Goal: Task Accomplishment & Management: Complete application form

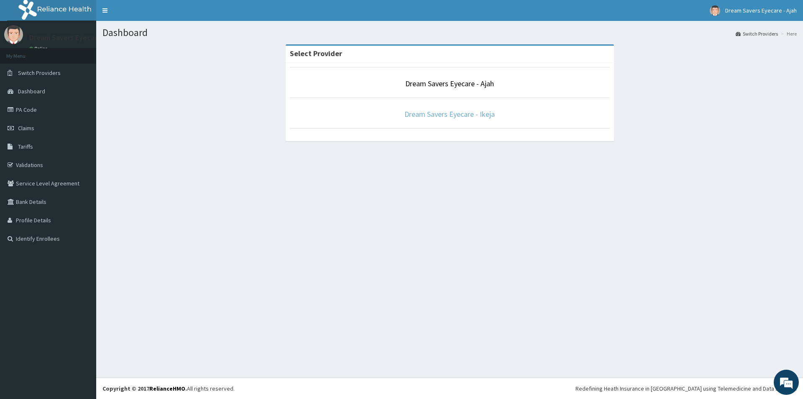
click at [412, 113] on link "Dream Savers Eyecare - Ikeja" at bounding box center [450, 114] width 90 height 10
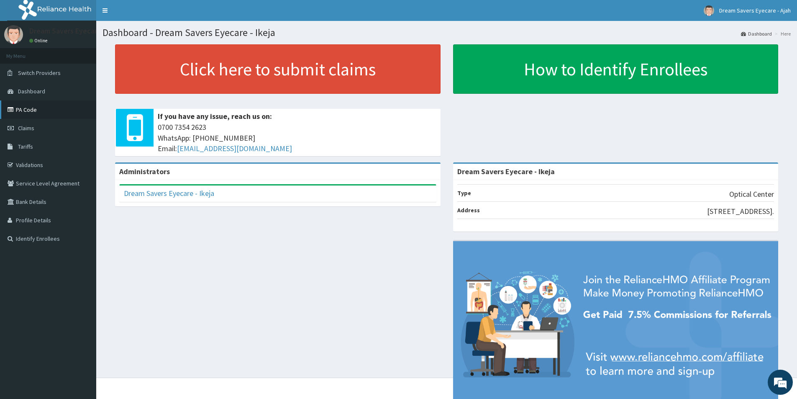
click at [28, 110] on link "PA Code" at bounding box center [48, 109] width 96 height 18
click at [30, 114] on link "PA Code" at bounding box center [48, 109] width 96 height 18
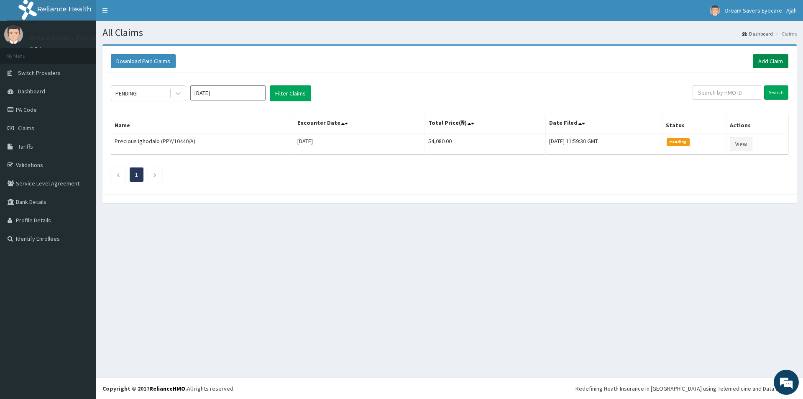
click at [765, 65] on link "Add Claim" at bounding box center [771, 61] width 36 height 14
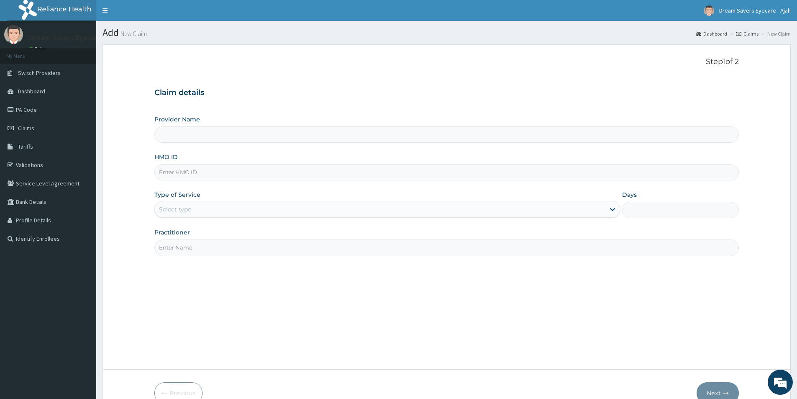
click at [214, 167] on input "HMO ID" at bounding box center [446, 172] width 585 height 16
type input "ol"
type input "Dream Savers Eyecare - Ikeja"
type input "o"
type input "OSL/10014/A"
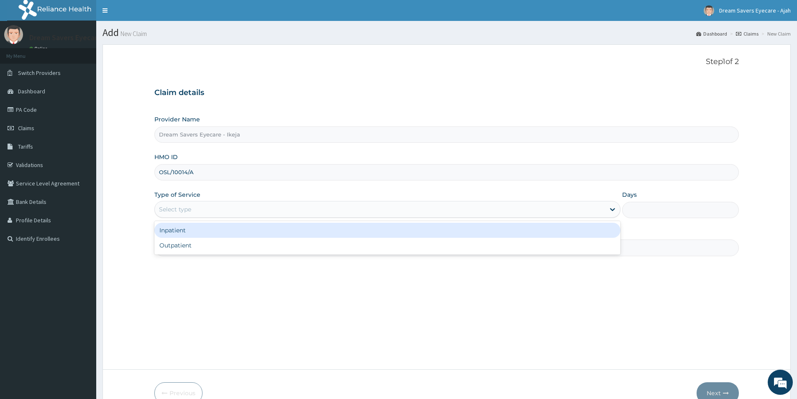
click at [178, 214] on div "Select type" at bounding box center [380, 209] width 450 height 13
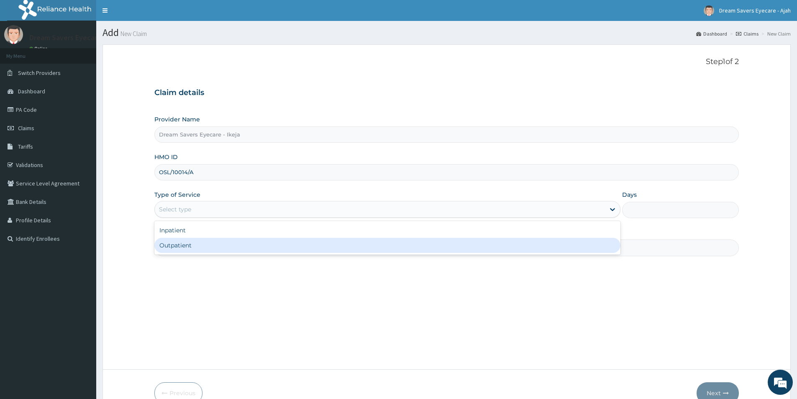
click at [179, 241] on div "Outpatient" at bounding box center [387, 245] width 466 height 15
type input "1"
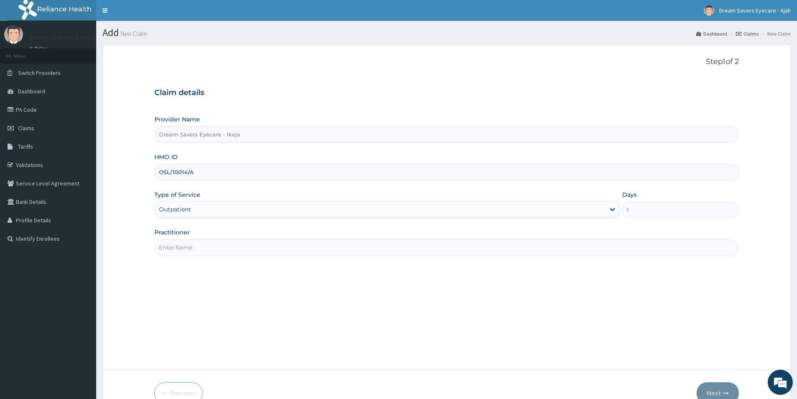
click at [191, 244] on input "Practitioner" at bounding box center [446, 247] width 585 height 16
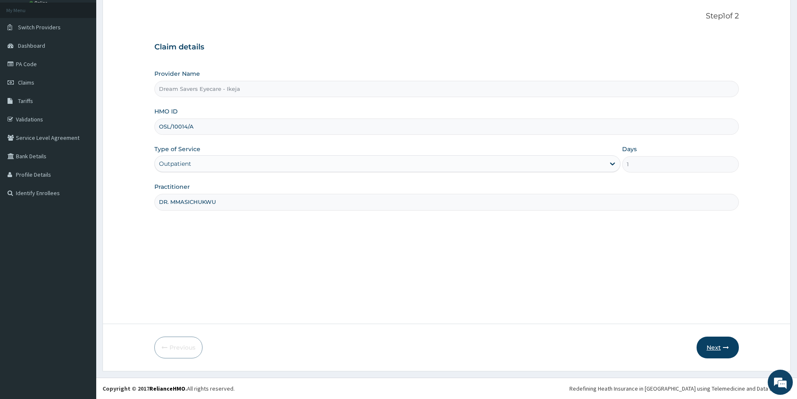
type input "DR. MMASICHUKWU"
click at [717, 345] on button "Next" at bounding box center [718, 347] width 42 height 22
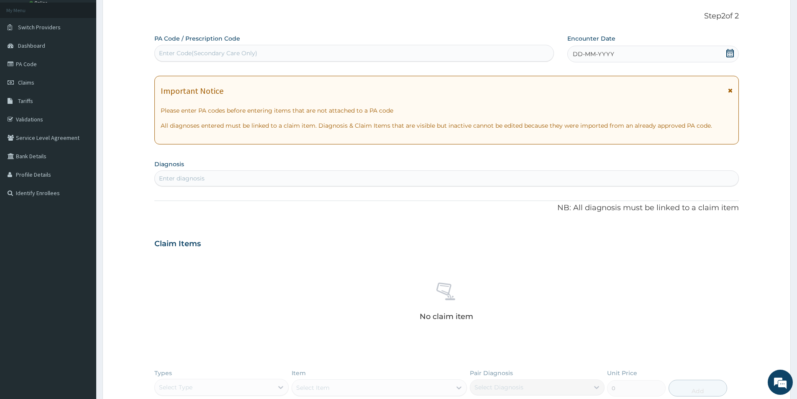
click at [295, 50] on div "Enter Code(Secondary Care Only)" at bounding box center [354, 52] width 399 height 13
paste input "PA/69A6F0"
type input "PA/69A6F0"
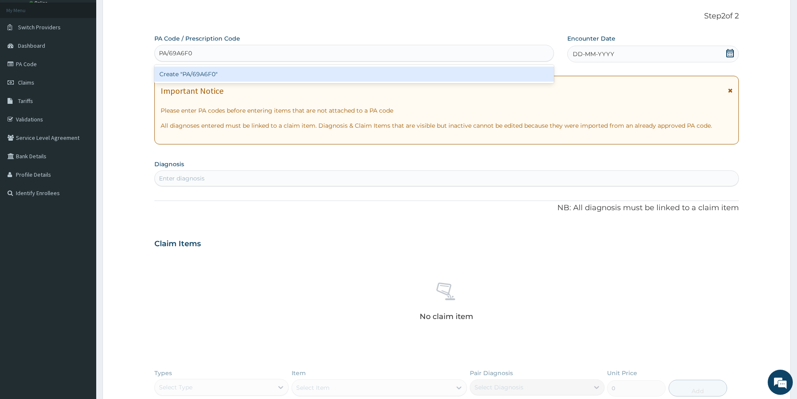
click at [273, 77] on div "Create "PA/69A6F0"" at bounding box center [354, 74] width 400 height 15
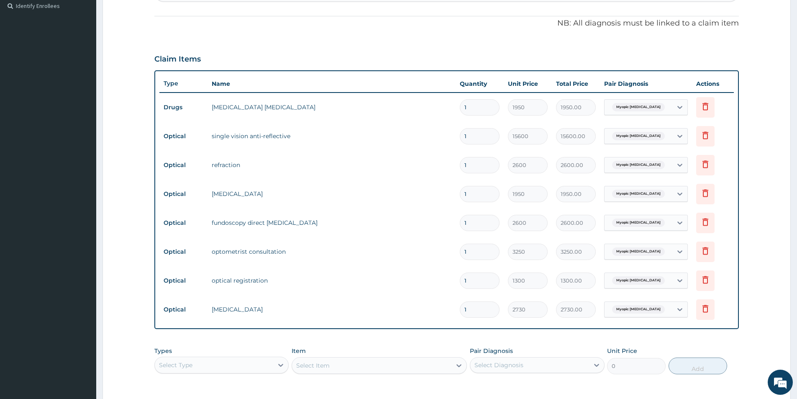
scroll to position [359, 0]
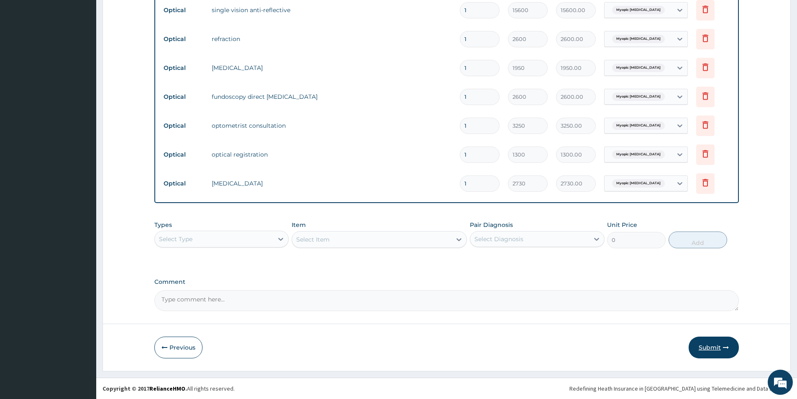
click at [704, 347] on button "Submit" at bounding box center [714, 347] width 50 height 22
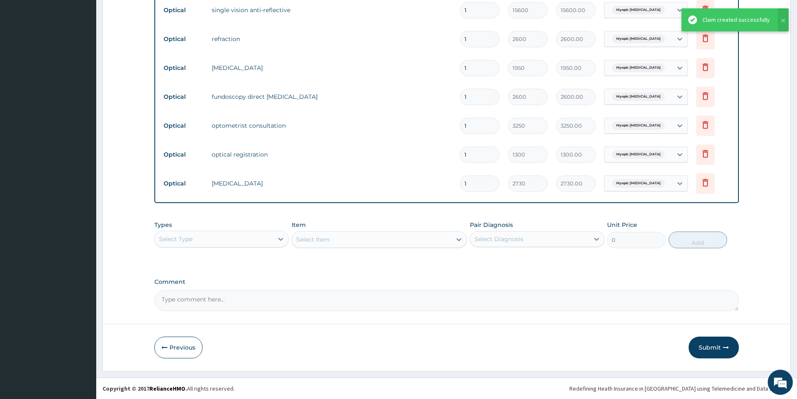
scroll to position [56, 0]
